Goal: Navigation & Orientation: Find specific page/section

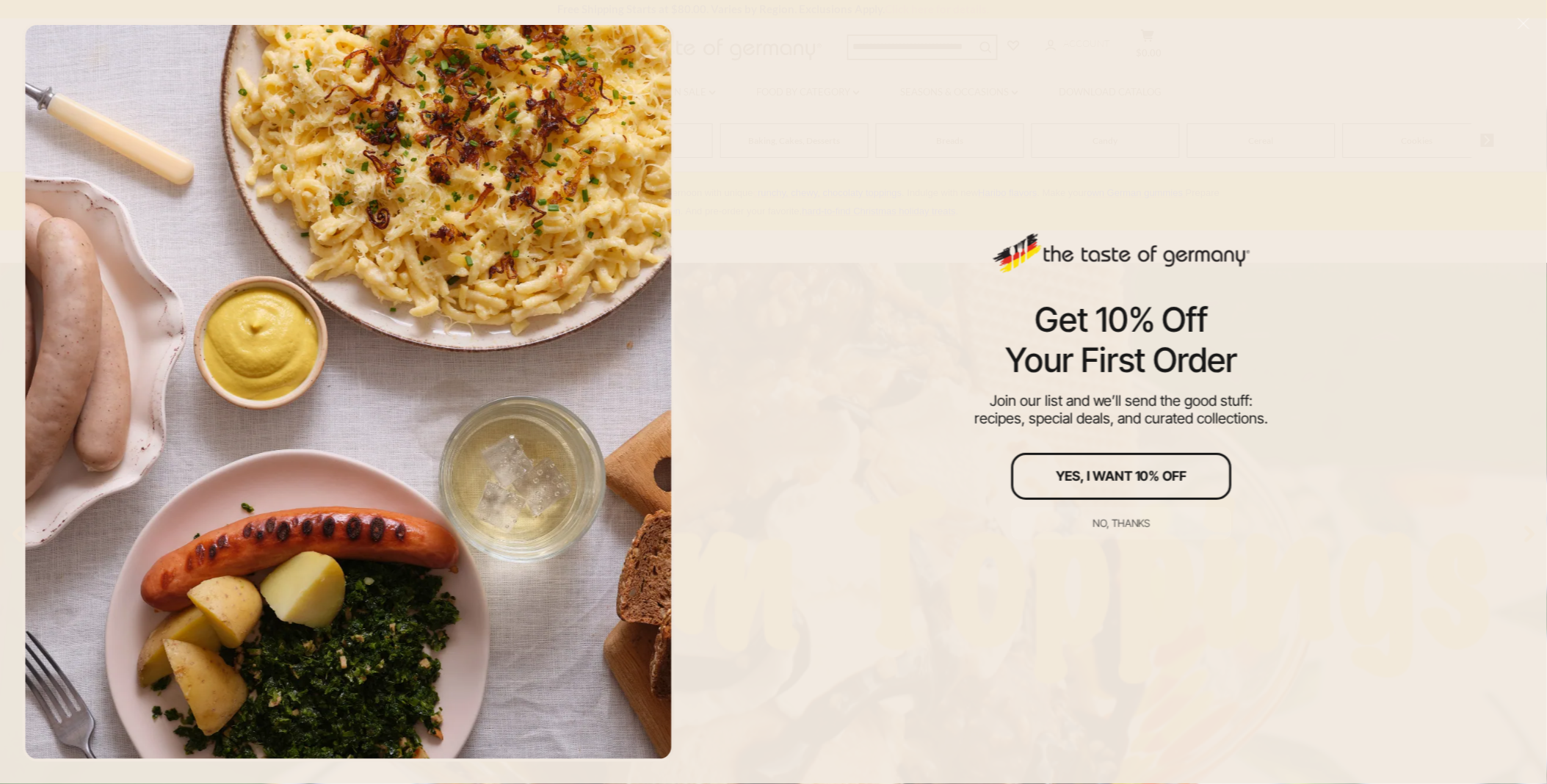
drag, startPoint x: 1121, startPoint y: 514, endPoint x: 1153, endPoint y: 522, distance: 33.0
click at [1121, 514] on button "No, thanks" at bounding box center [1122, 523] width 220 height 32
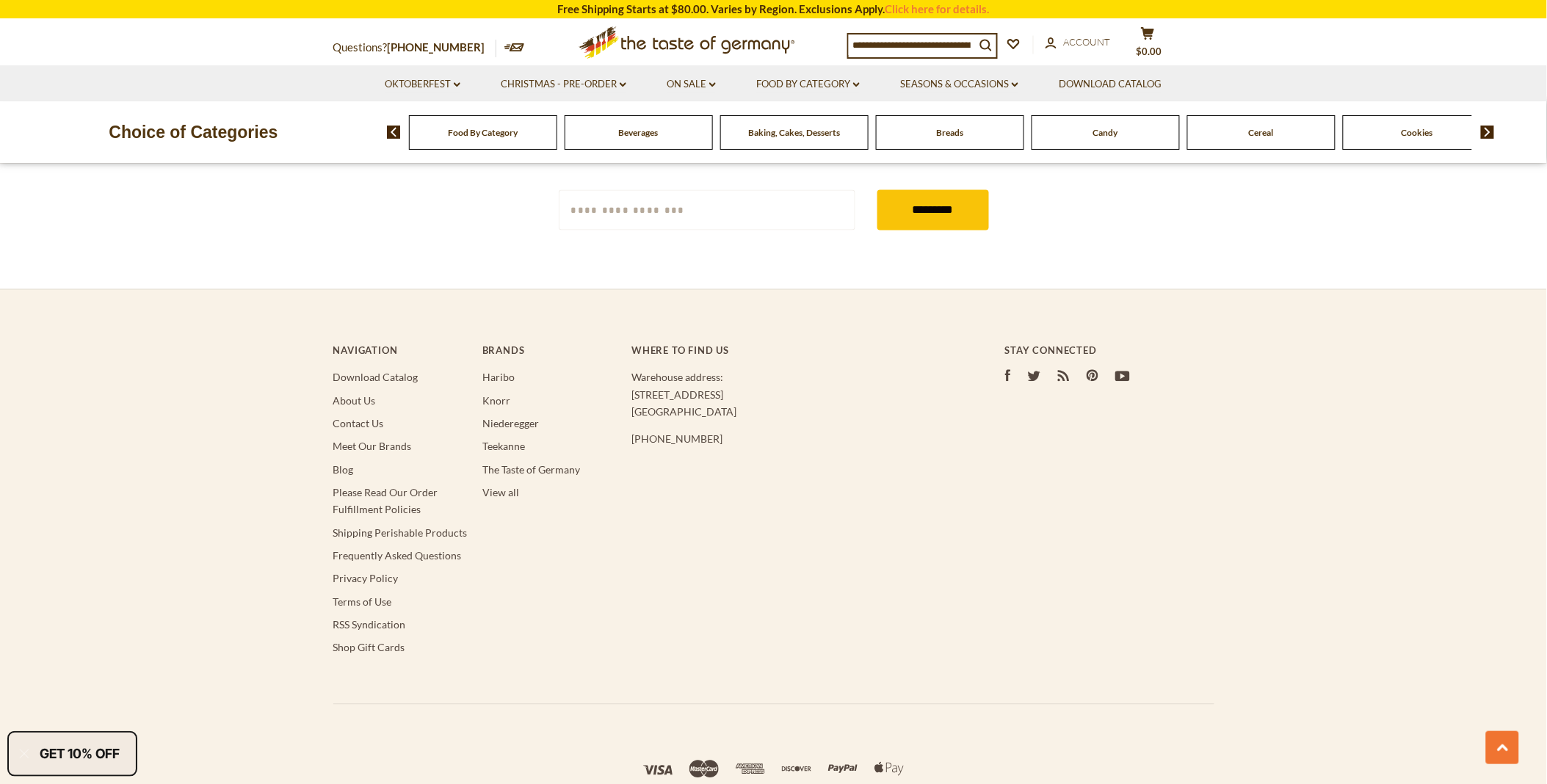
scroll to position [2574, 0]
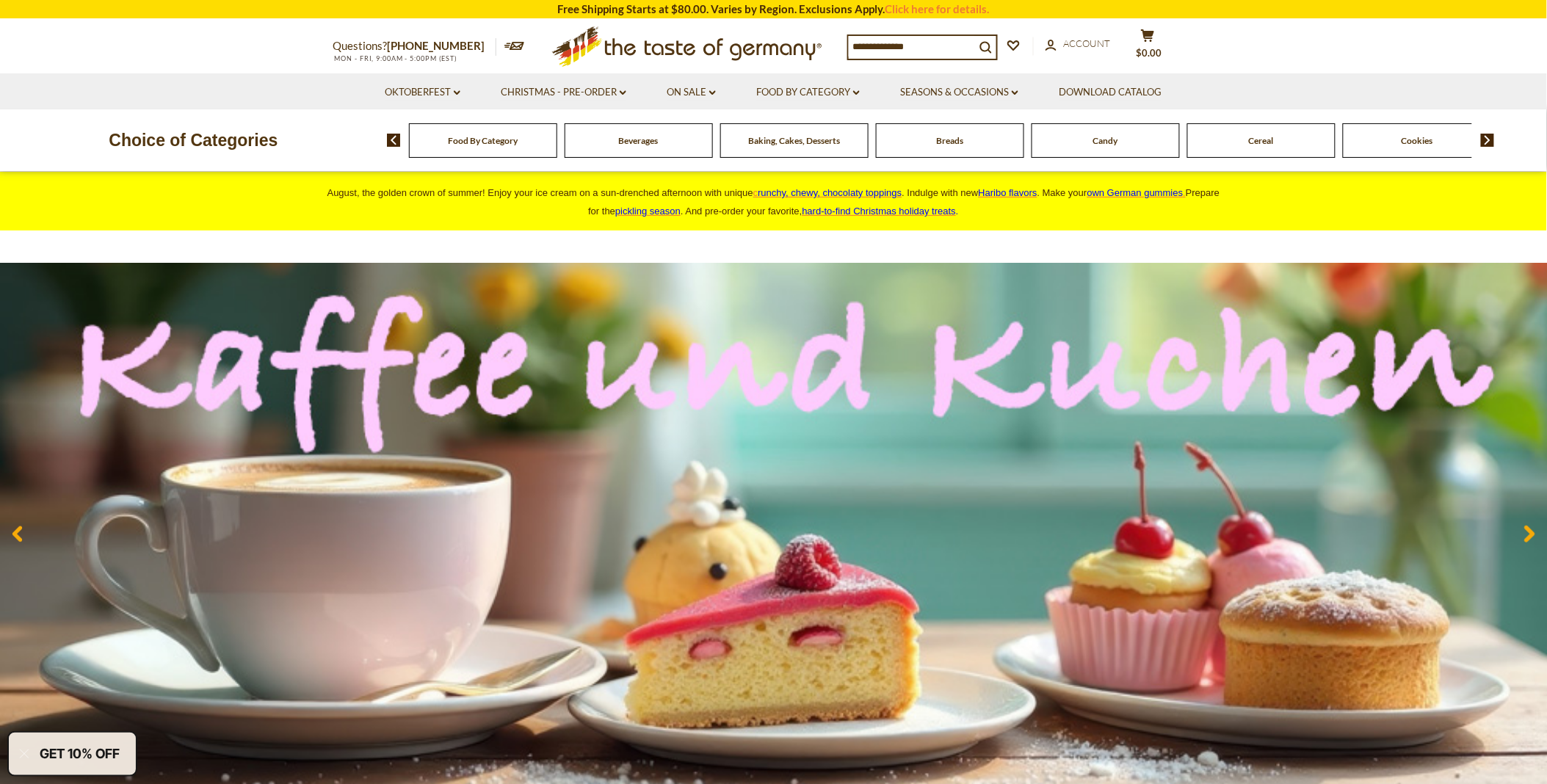
click at [412, 85] on link "Oktoberfest dropdown_arrow" at bounding box center [422, 93] width 76 height 16
click at [411, 130] on link "All Oktoberfest" at bounding box center [414, 131] width 76 height 13
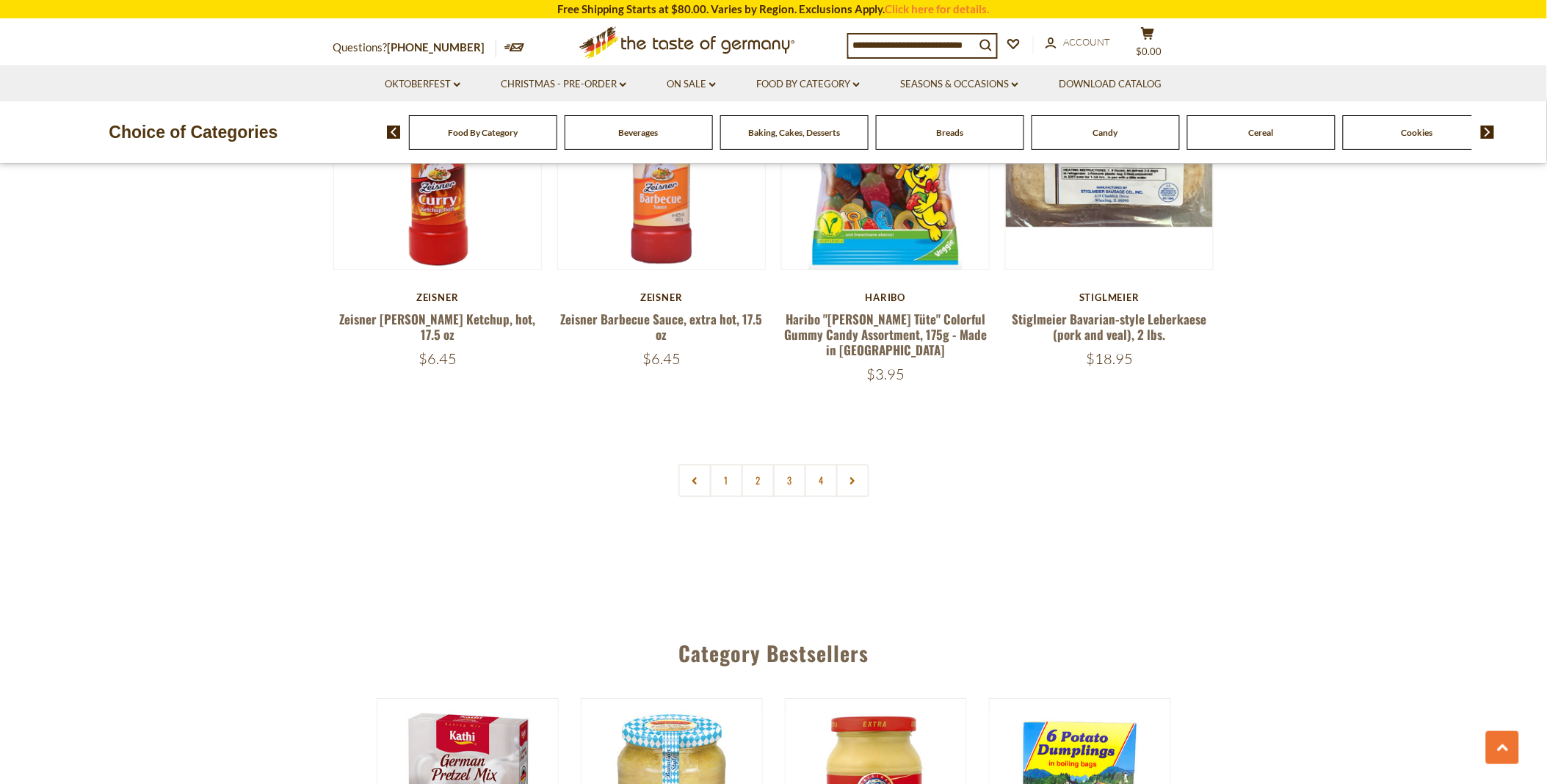
scroll to position [3587, 0]
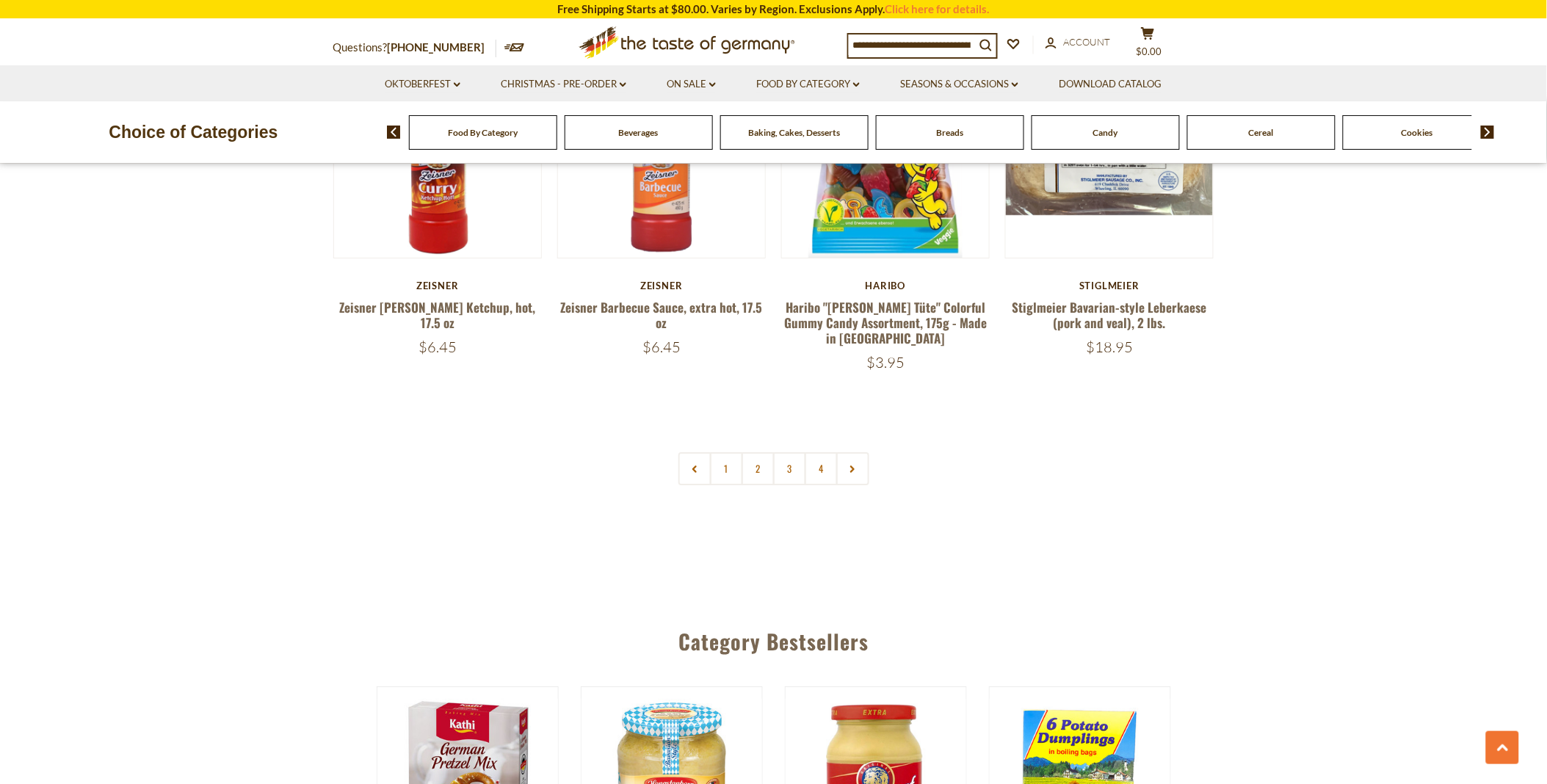
click at [735, 452] on link "1" at bounding box center [727, 468] width 33 height 33
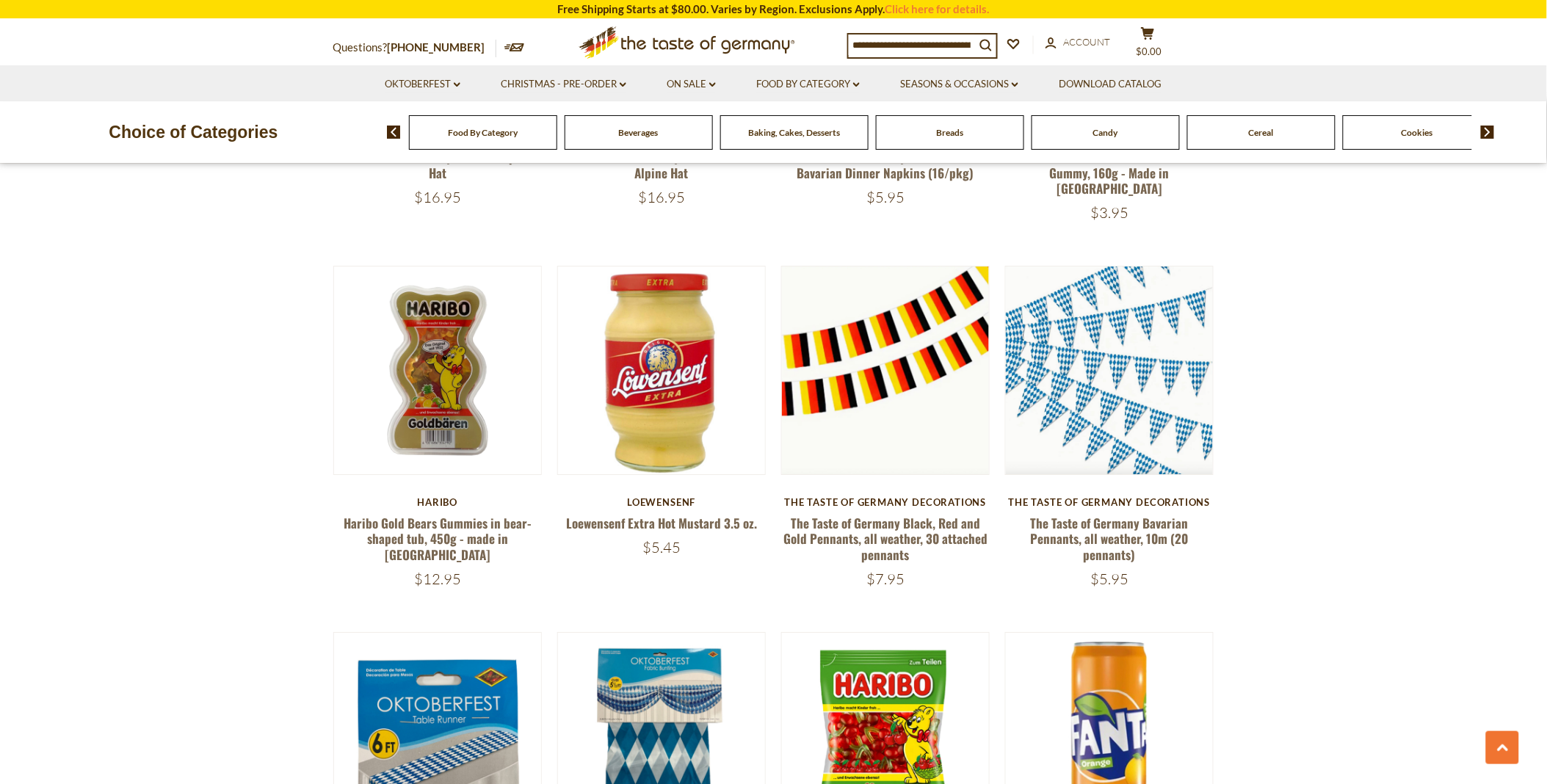
scroll to position [654, 0]
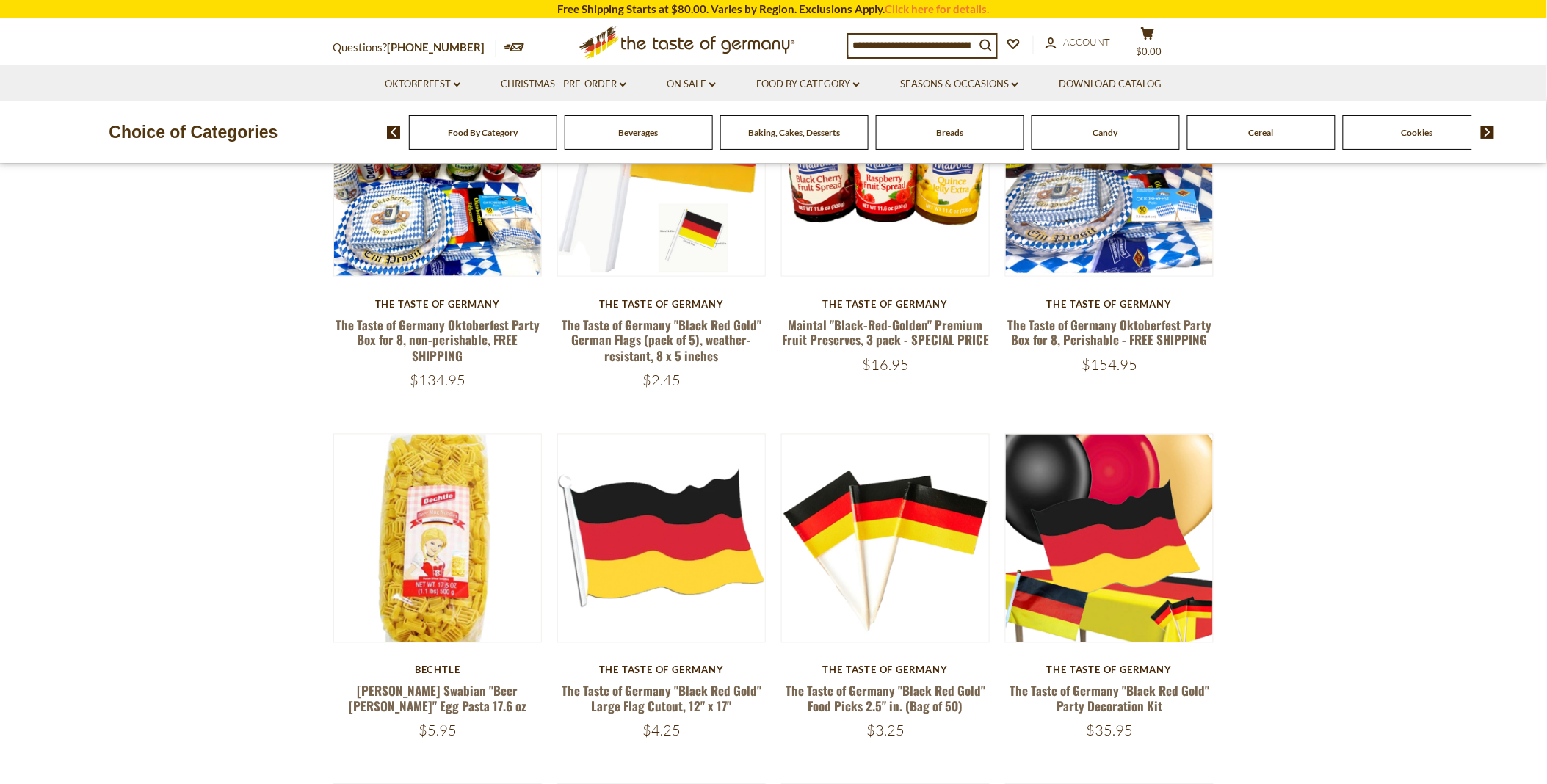
click at [436, 79] on link "Oktoberfest dropdown_arrow" at bounding box center [422, 85] width 76 height 16
click at [432, 149] on link "Oktoberfest Foods" at bounding box center [421, 147] width 91 height 13
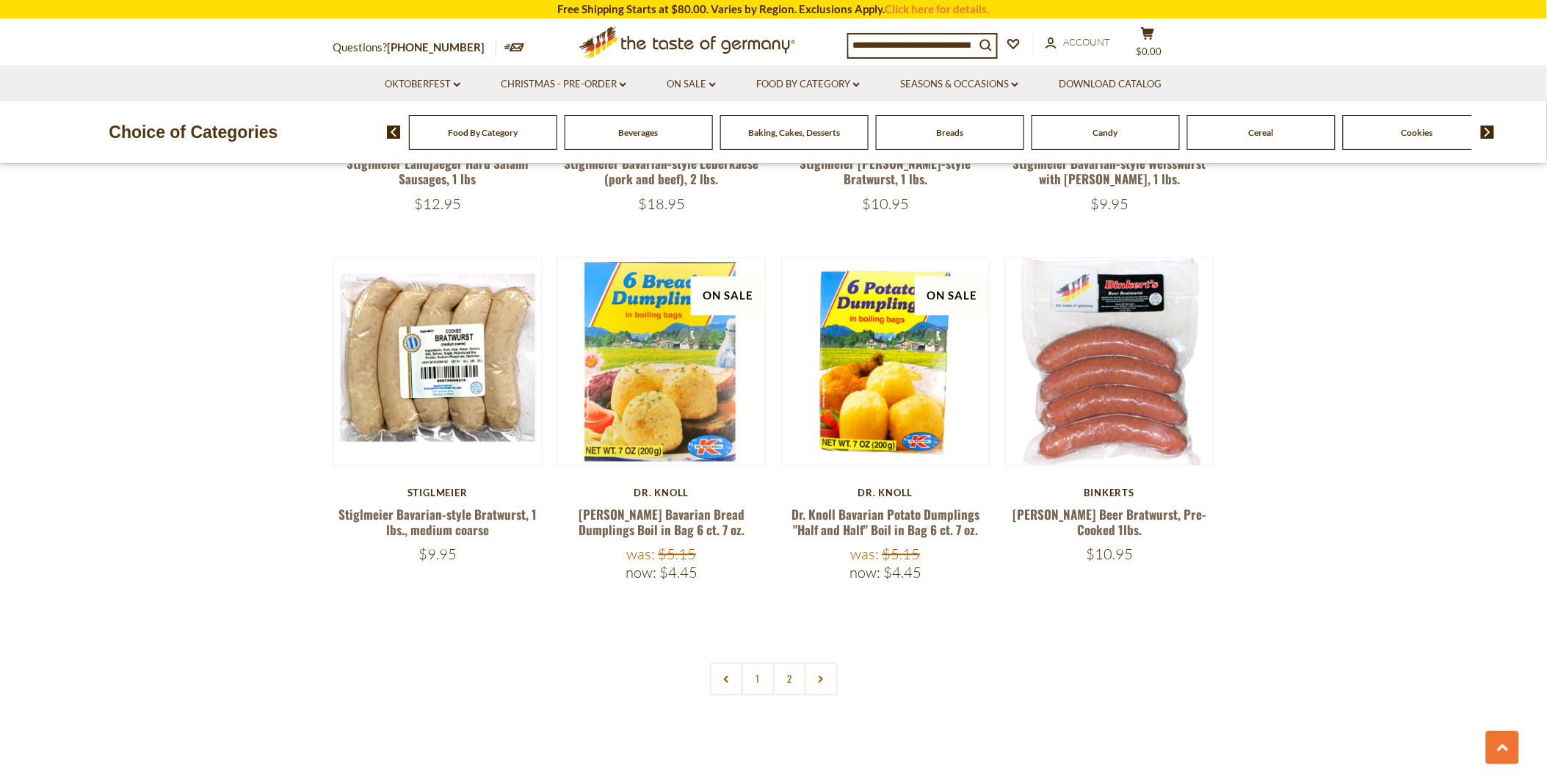
scroll to position [3017, 0]
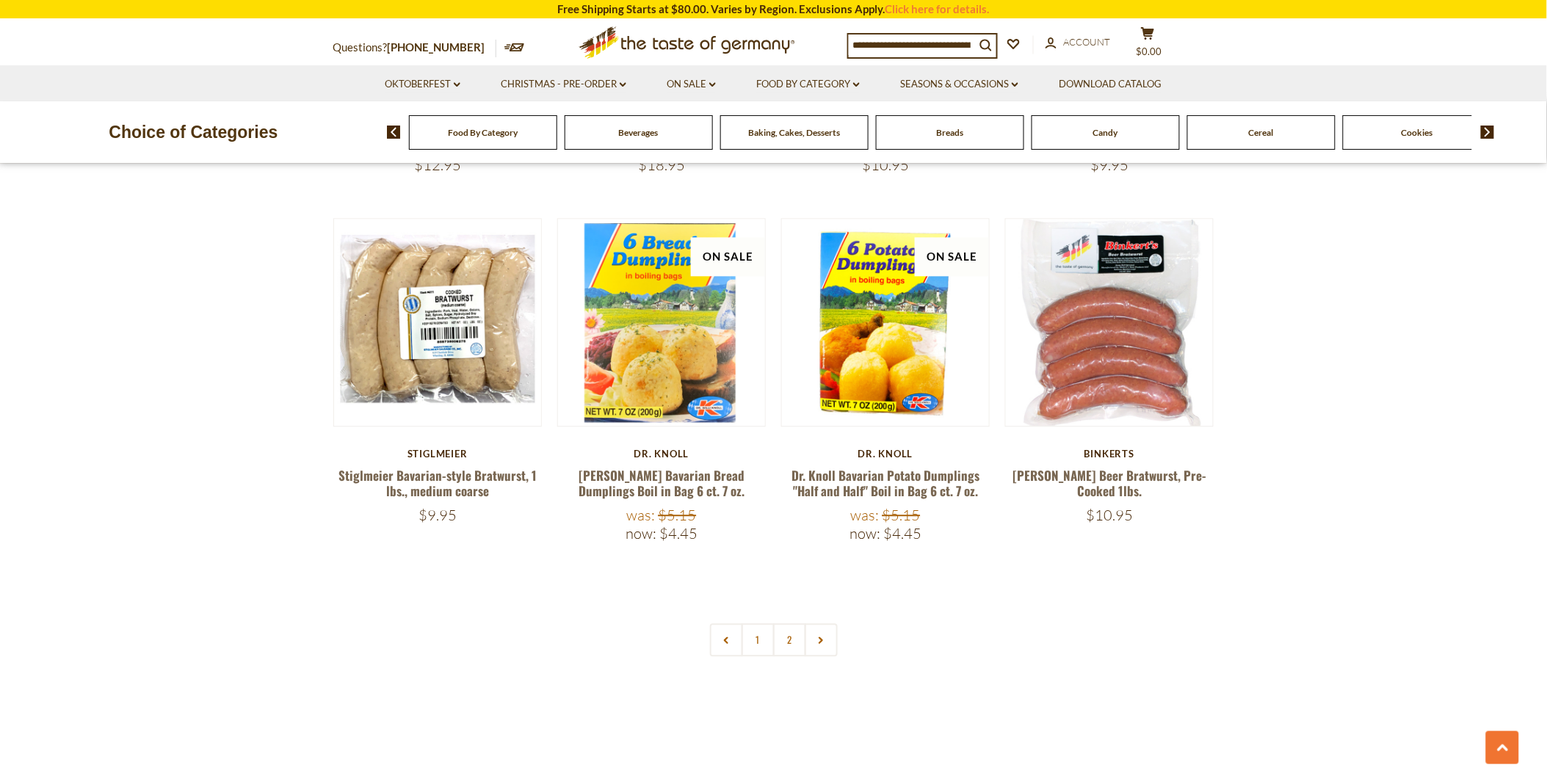
drag, startPoint x: 789, startPoint y: 625, endPoint x: 804, endPoint y: 622, distance: 15.3
click at [789, 625] on link "2" at bounding box center [790, 640] width 33 height 33
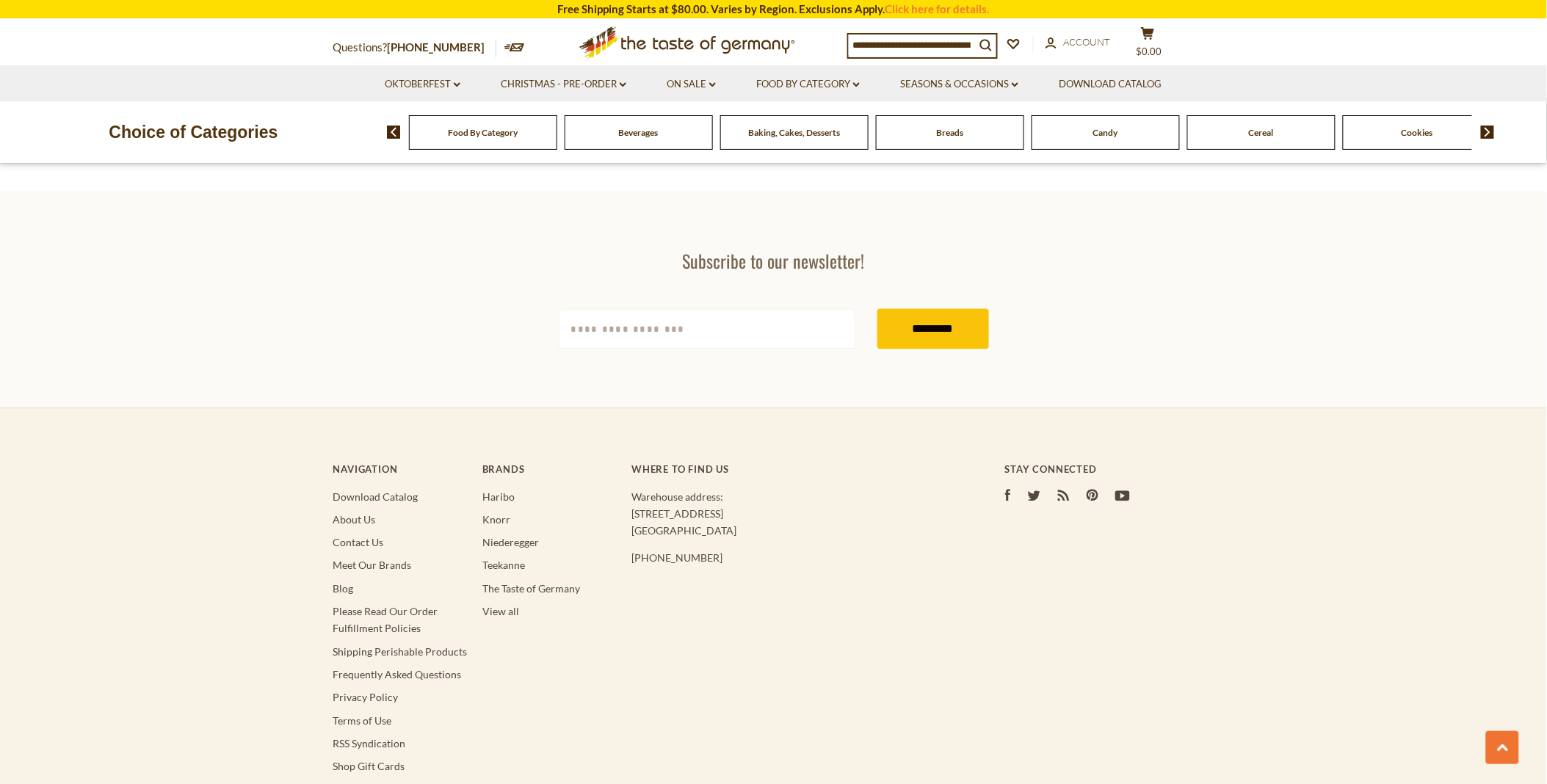
scroll to position [2713, 0]
